Goal: Information Seeking & Learning: Learn about a topic

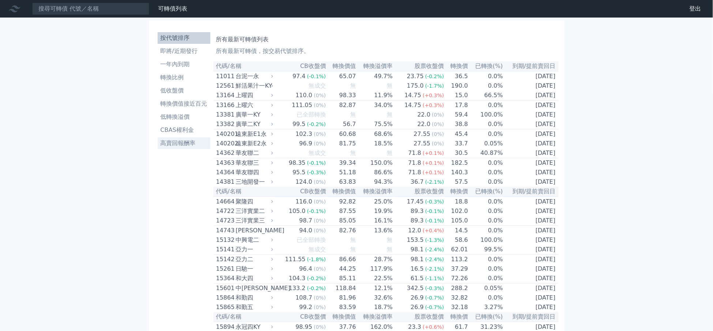
click at [192, 140] on li "高賣回報酬率" at bounding box center [184, 143] width 53 height 9
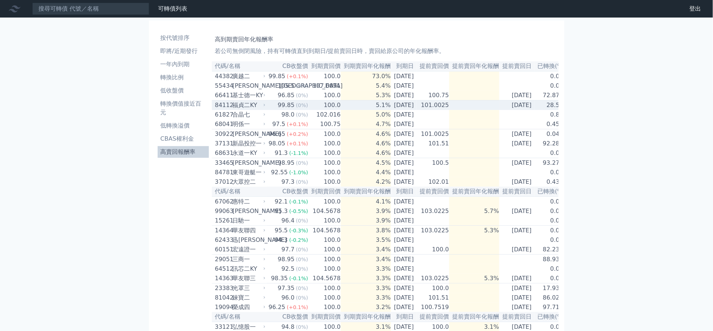
click at [276, 110] on div "99.85" at bounding box center [286, 105] width 20 height 9
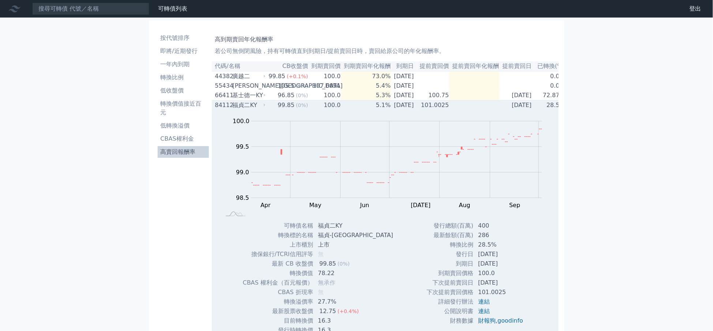
click at [276, 110] on div "99.85" at bounding box center [286, 105] width 20 height 9
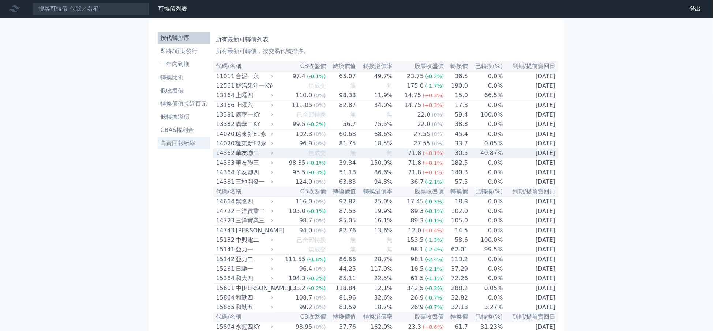
click at [188, 143] on li "高賣回報酬率" at bounding box center [184, 143] width 53 height 9
